Goal: Check status

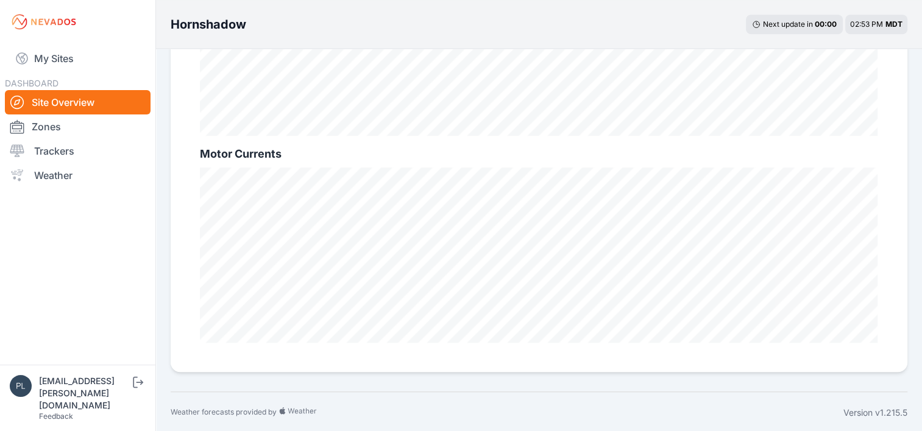
scroll to position [916, 0]
